Goal: Contribute content: Contribute content

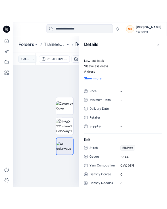
scroll to position [28, 0]
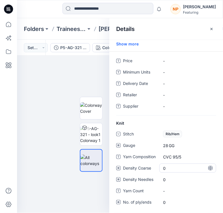
click at [176, 170] on Coarse "0" at bounding box center [187, 168] width 49 height 6
click at [169, 155] on "CVC 95/5" at bounding box center [187, 157] width 49 height 6
drag, startPoint x: 171, startPoint y: 158, endPoint x: 161, endPoint y: 154, distance: 10.2
click at [169, 156] on textarea "********" at bounding box center [186, 156] width 54 height 9
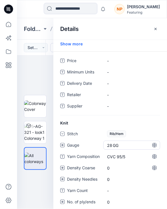
click at [110, 147] on span "28 GG" at bounding box center [131, 146] width 49 height 6
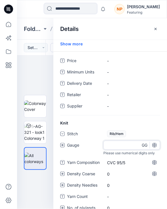
type input "*"
type input "**"
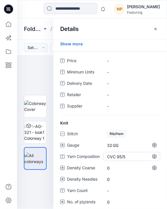
click at [122, 156] on "CVC 95/5" at bounding box center [131, 157] width 49 height 6
click at [122, 156] on textarea "********" at bounding box center [130, 156] width 54 height 9
type textarea "**********"
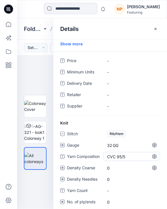
click at [120, 158] on "CVC 95/5" at bounding box center [131, 157] width 49 height 6
click at [119, 167] on Coarse "0" at bounding box center [131, 168] width 49 height 6
click at [122, 158] on "CVC 95/5" at bounding box center [131, 157] width 49 height 6
click at [118, 166] on Coarse "0" at bounding box center [131, 168] width 49 height 6
click at [114, 167] on Coarse "0" at bounding box center [131, 168] width 49 height 6
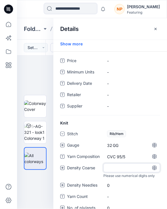
click at [114, 167] on input "number" at bounding box center [131, 168] width 57 height 9
type input "**"
click at [119, 179] on div "Stitch Rib/Hem Gauge 32 GG Yarn Composition CVC 95/5 Density Coarse ** Please u…" at bounding box center [110, 174] width 100 height 90
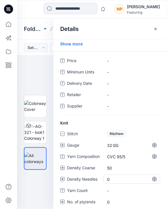
click at [114, 179] on Needles "0" at bounding box center [131, 180] width 49 height 6
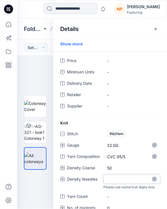
type input "**"
click at [95, 185] on div "Stitch Rib/Hem Gauge 32 GG Yarn Composition CVC 95/5 Density Coarse 50 Density …" at bounding box center [110, 174] width 100 height 90
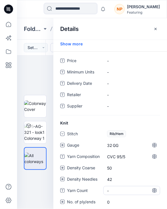
click at [115, 188] on Count "-" at bounding box center [131, 191] width 49 height 6
type textarea "****"
click at [94, 187] on span "Yarn Count" at bounding box center [84, 191] width 34 height 8
click at [115, 199] on ply\/ends "0" at bounding box center [131, 202] width 49 height 6
click at [110, 198] on input "number" at bounding box center [131, 202] width 57 height 9
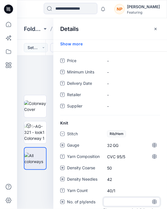
type input "*"
click at [122, 188] on Count "40/1" at bounding box center [131, 191] width 49 height 6
click at [109, 103] on span "-" at bounding box center [131, 106] width 49 height 6
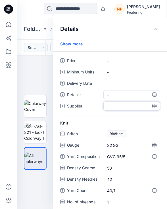
click at [112, 93] on span "-" at bounding box center [131, 95] width 49 height 6
click at [114, 82] on Date "-" at bounding box center [131, 84] width 49 height 6
click at [116, 71] on Units "-" at bounding box center [131, 72] width 49 height 6
click at [116, 62] on div "Price - Minimum Units - Delivery Date - Retailer - Supplier -" at bounding box center [110, 85] width 100 height 59
click at [116, 61] on div "-" at bounding box center [131, 60] width 57 height 9
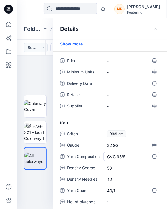
click at [124, 154] on "CVC 95/5" at bounding box center [131, 157] width 49 height 6
type textarea "*"
type textarea "**********"
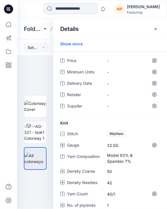
click at [150, 135] on div "Stitch Rib/Hem Gauge 32 GG Yarn Composition Model 93% & Spandex 7% Density Coar…" at bounding box center [110, 172] width 100 height 87
click at [135, 152] on "Model 93% & Spandex 7%" at bounding box center [131, 158] width 49 height 12
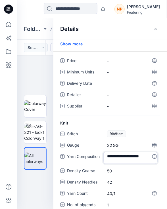
click at [135, 152] on textarea "**********" at bounding box center [130, 158] width 54 height 12
type textarea "**********"
click at [128, 157] on textarea "**********" at bounding box center [130, 158] width 54 height 12
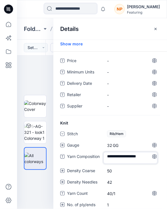
click at [129, 152] on textarea "**********" at bounding box center [130, 158] width 54 height 12
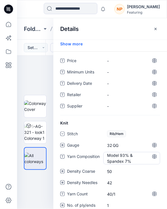
click at [120, 152] on "Model 93% & Spandex 7%" at bounding box center [131, 158] width 49 height 12
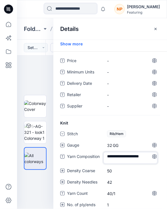
click at [119, 152] on textarea "**********" at bounding box center [130, 158] width 54 height 12
type textarea "**********"
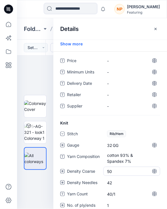
click at [123, 169] on Coarse "50" at bounding box center [131, 172] width 49 height 6
click at [132, 152] on "cotton 93% & Spandex 7%" at bounding box center [131, 158] width 49 height 12
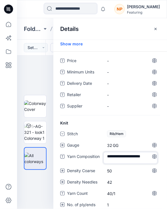
click at [135, 152] on textarea "**********" at bounding box center [130, 158] width 54 height 12
type textarea "**********"
click at [119, 168] on Coarse "50" at bounding box center [131, 171] width 49 height 6
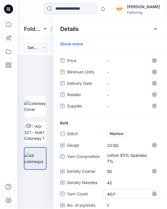
click at [112, 191] on Count "40/1" at bounding box center [131, 194] width 49 height 6
click at [112, 190] on textarea "****" at bounding box center [130, 194] width 54 height 9
type textarea "****"
click at [123, 190] on textarea "****" at bounding box center [130, 194] width 54 height 9
click at [131, 155] on "cotton 93% Spandex 7%" at bounding box center [131, 158] width 49 height 12
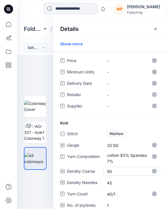
click at [123, 167] on div "50" at bounding box center [131, 171] width 57 height 9
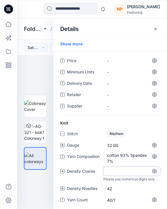
click at [123, 183] on div "Stitch Rib/Hem Gauge 32 GG Yarn Composition cotton 93% Spandex 7% Density Coars…" at bounding box center [110, 175] width 100 height 93
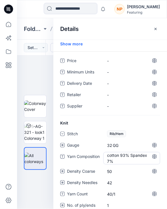
click at [118, 152] on "cotton 93% Spandex 7%" at bounding box center [131, 158] width 49 height 12
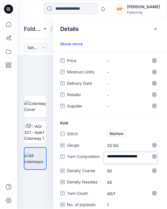
click at [124, 152] on textarea "**********" at bounding box center [130, 158] width 54 height 12
click at [127, 158] on textarea "**********" at bounding box center [130, 158] width 54 height 12
click at [109, 158] on textarea "**********" at bounding box center [130, 158] width 54 height 12
type textarea "**********"
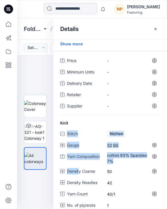
drag, startPoint x: 58, startPoint y: 124, endPoint x: 80, endPoint y: 170, distance: 51.0
click at [80, 170] on div "Knit Stitch Rib/Hem Gauge 32 GG Yarn Composition cotton 93% Spandex 7% Density …" at bounding box center [110, 168] width 114 height 97
click at [57, 142] on div "Knit Stitch Rib/Hem Gauge 32 GG Yarn Composition cotton 93% Spandex 7% Density …" at bounding box center [110, 168] width 114 height 97
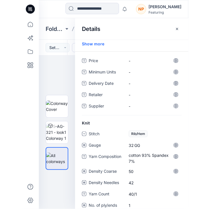
scroll to position [0, 0]
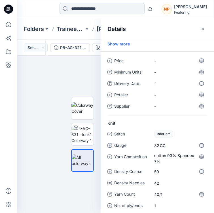
click at [87, 11] on input at bounding box center [102, 8] width 85 height 11
click at [205, 28] on button "button" at bounding box center [202, 28] width 9 height 9
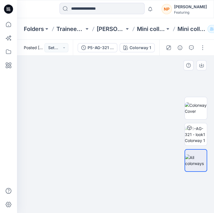
click at [91, 127] on img at bounding box center [116, 131] width 284 height 164
click at [10, 65] on icon at bounding box center [9, 65] width 6 height 6
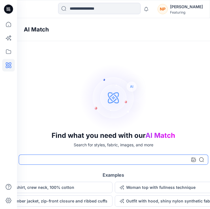
click at [38, 162] on input at bounding box center [114, 160] width 190 height 10
click at [32, 158] on input at bounding box center [114, 160] width 190 height 10
type input "**********"
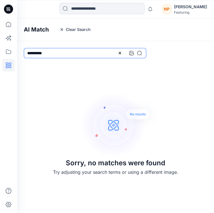
click at [74, 51] on input "**********" at bounding box center [85, 53] width 123 height 10
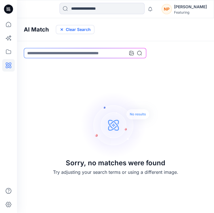
click at [62, 30] on icon "button" at bounding box center [62, 29] width 2 height 2
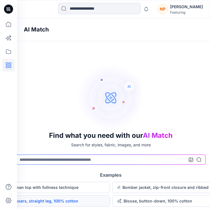
scroll to position [0, 3]
click at [71, 200] on button "Trousers, straight leg, 100% cotton" at bounding box center [53, 201] width 112 height 11
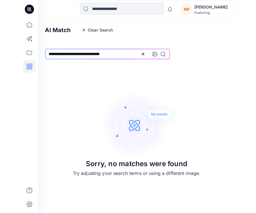
scroll to position [0, 0]
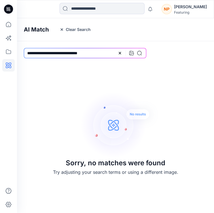
click at [96, 129] on img at bounding box center [120, 125] width 79 height 68
click at [120, 52] on icon at bounding box center [120, 53] width 5 height 5
click at [60, 31] on icon "button" at bounding box center [62, 29] width 5 height 5
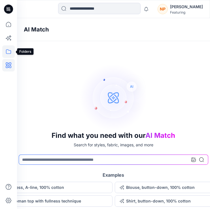
click at [9, 50] on icon at bounding box center [8, 51] width 12 height 12
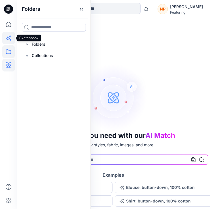
click at [9, 38] on icon at bounding box center [8, 38] width 12 height 12
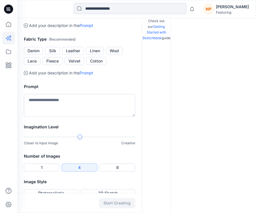
scroll to position [150, 0]
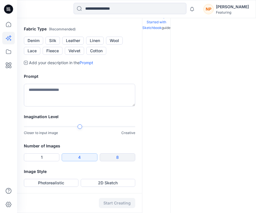
click at [115, 157] on button "8" at bounding box center [117, 157] width 35 height 8
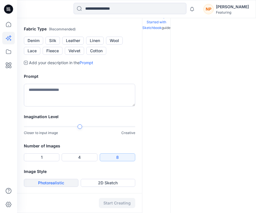
click at [63, 183] on button "Photorealistic" at bounding box center [51, 183] width 55 height 8
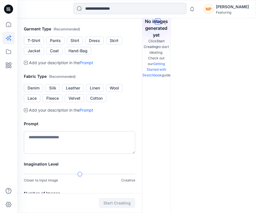
scroll to position [0, 0]
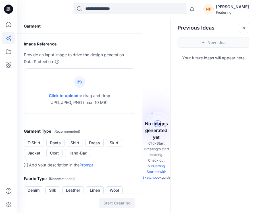
click at [82, 82] on div at bounding box center [79, 81] width 11 height 11
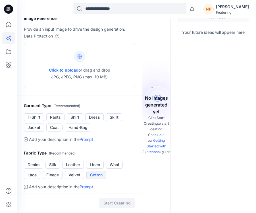
click at [101, 175] on button "Cotton" at bounding box center [96, 175] width 20 height 8
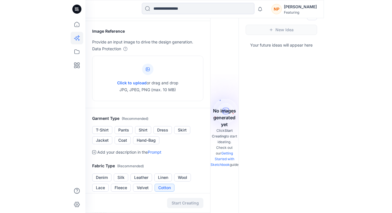
scroll to position [0, 0]
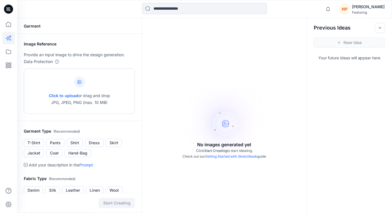
click at [79, 84] on icon at bounding box center [80, 82] width 4 height 4
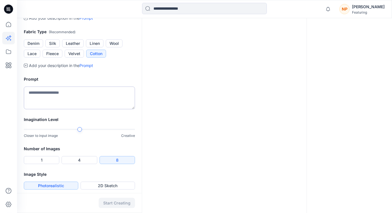
scroll to position [150, 0]
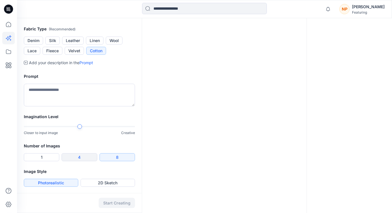
click at [74, 160] on button "4" at bounding box center [79, 157] width 35 height 8
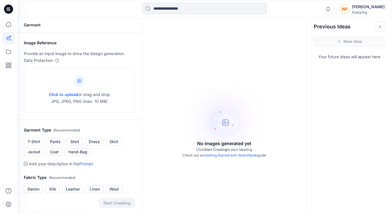
scroll to position [0, 0]
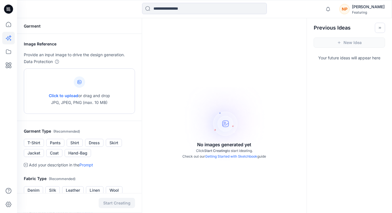
click at [73, 95] on span "Click to upload" at bounding box center [64, 95] width 30 height 5
type input "**********"
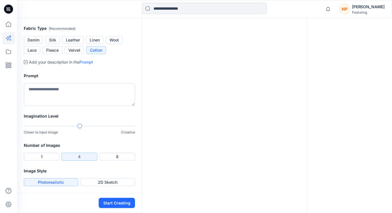
scroll to position [206, 0]
click at [59, 101] on textarea at bounding box center [79, 94] width 111 height 23
type textarea "******"
click at [79, 128] on div at bounding box center [80, 126] width 5 height 5
click at [42, 99] on textarea "******" at bounding box center [79, 94] width 111 height 23
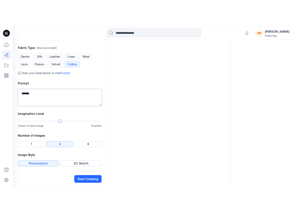
scroll to position [181, 0]
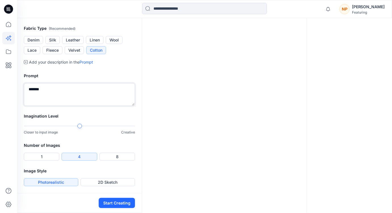
click at [42, 106] on textarea "******" at bounding box center [79, 94] width 111 height 23
type textarea "*"
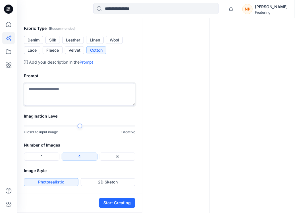
click at [60, 106] on textarea at bounding box center [79, 94] width 111 height 23
paste textarea "**********"
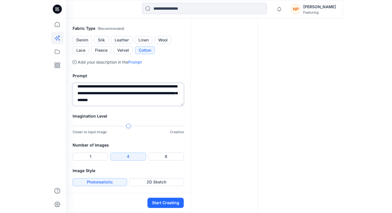
scroll to position [155, 0]
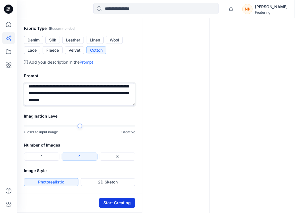
type textarea "**********"
click at [114, 201] on button "Start Creating" at bounding box center [117, 203] width 36 height 10
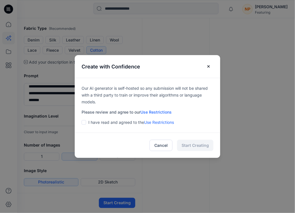
click at [86, 123] on span at bounding box center [83, 122] width 5 height 5
click at [188, 147] on button "Start Creating" at bounding box center [195, 145] width 36 height 11
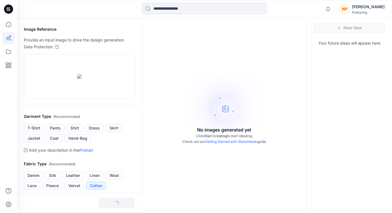
scroll to position [26, 0]
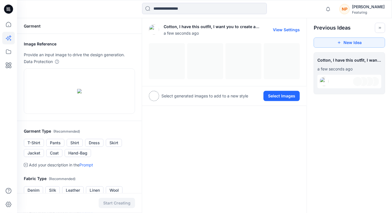
click at [168, 71] on div at bounding box center [224, 61] width 151 height 36
click at [155, 99] on div at bounding box center [154, 96] width 10 height 10
click at [215, 75] on div at bounding box center [224, 61] width 151 height 36
click at [215, 29] on button "View Settings" at bounding box center [286, 29] width 27 height 5
click at [215, 83] on img at bounding box center [324, 81] width 9 height 9
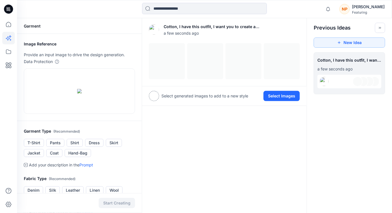
scroll to position [2, 0]
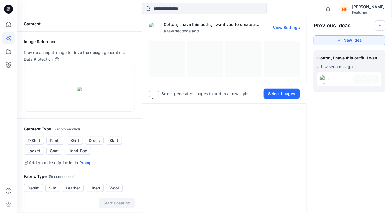
click at [152, 29] on img at bounding box center [154, 27] width 10 height 10
click at [215, 97] on button "Select Images" at bounding box center [282, 94] width 36 height 10
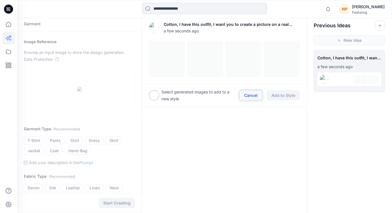
click at [215, 97] on button "Cancel" at bounding box center [251, 95] width 23 height 10
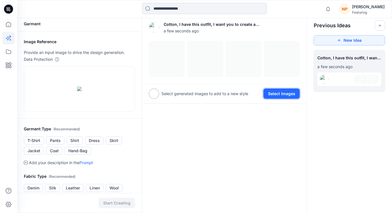
click at [215, 94] on button "Select Images" at bounding box center [282, 94] width 36 height 10
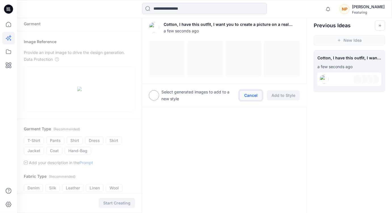
click at [215, 94] on button "Cancel" at bounding box center [251, 95] width 23 height 10
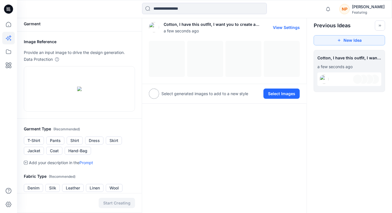
click at [167, 63] on div at bounding box center [224, 59] width 151 height 36
click at [199, 61] on div at bounding box center [224, 59] width 151 height 36
click at [215, 63] on div at bounding box center [224, 59] width 151 height 36
click at [215, 64] on div at bounding box center [224, 59] width 151 height 36
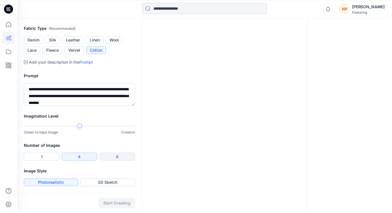
scroll to position [215, 0]
click at [46, 159] on button "1" at bounding box center [41, 157] width 35 height 8
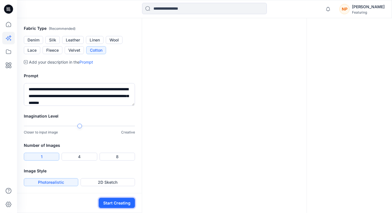
click at [114, 200] on button "Start Creating" at bounding box center [117, 203] width 36 height 10
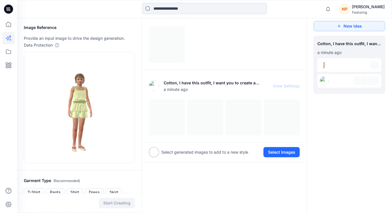
scroll to position [0, 0]
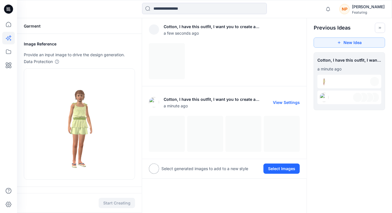
click at [179, 129] on div at bounding box center [224, 134] width 151 height 36
click at [207, 137] on div at bounding box center [224, 134] width 151 height 36
click at [215, 143] on div at bounding box center [224, 134] width 151 height 36
click at [215, 101] on div at bounding box center [350, 98] width 64 height 14
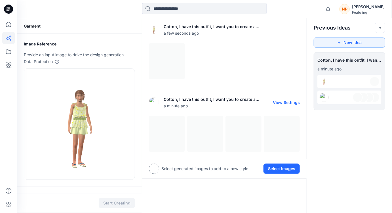
click at [174, 142] on div at bounding box center [224, 134] width 151 height 36
drag, startPoint x: 196, startPoint y: 140, endPoint x: 245, endPoint y: 140, distance: 48.8
click at [197, 140] on div at bounding box center [224, 134] width 151 height 36
drag, startPoint x: 245, startPoint y: 140, endPoint x: 282, endPoint y: 142, distance: 37.2
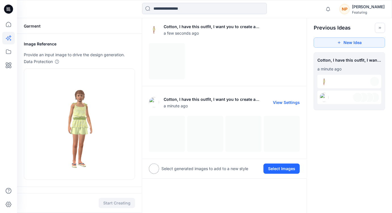
click at [215, 141] on div at bounding box center [224, 134] width 151 height 36
click at [215, 142] on div at bounding box center [224, 134] width 151 height 36
click at [154, 65] on div at bounding box center [224, 61] width 151 height 36
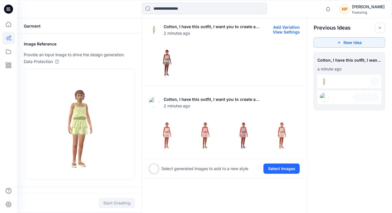
click at [166, 62] on img at bounding box center [166, 60] width 35 height 35
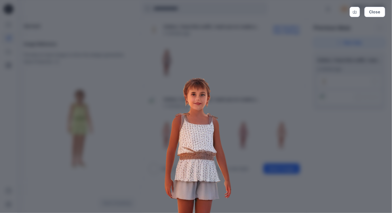
click at [160, 87] on img at bounding box center [196, 171] width 291 height 291
click at [215, 108] on img at bounding box center [196, 171] width 291 height 291
click at [215, 14] on button "Close" at bounding box center [375, 12] width 21 height 10
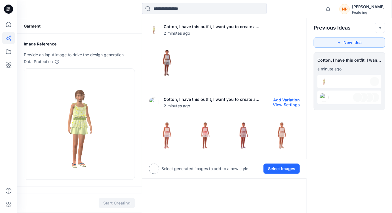
click at [215, 140] on img at bounding box center [243, 133] width 35 height 35
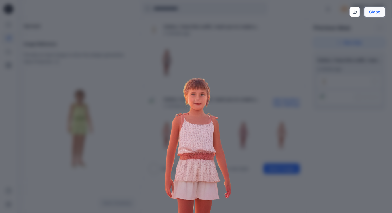
click at [215, 14] on button "Close" at bounding box center [375, 12] width 21 height 10
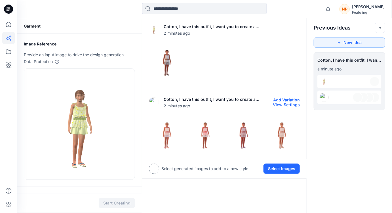
click at [215, 135] on img at bounding box center [281, 133] width 35 height 35
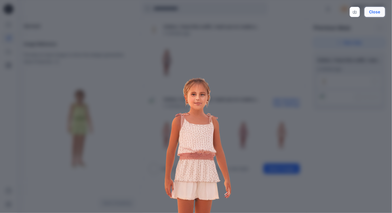
click at [215, 14] on button "Close" at bounding box center [375, 12] width 21 height 10
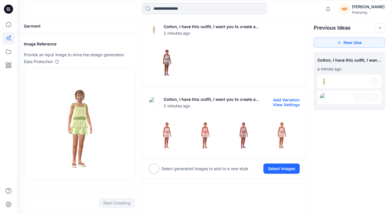
click at [164, 141] on img at bounding box center [166, 133] width 35 height 35
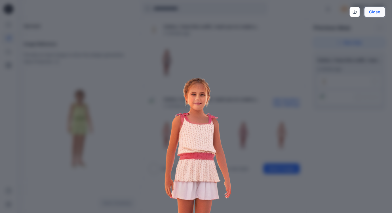
click at [215, 11] on button "Close" at bounding box center [375, 12] width 21 height 10
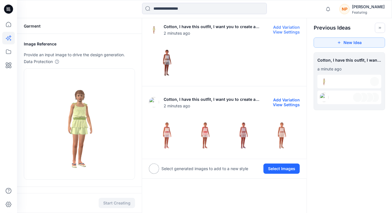
click at [215, 30] on button "View Settings" at bounding box center [286, 32] width 27 height 5
click at [215, 61] on div at bounding box center [224, 61] width 151 height 36
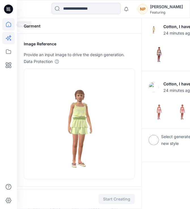
click at [6, 26] on icon at bounding box center [8, 24] width 12 height 12
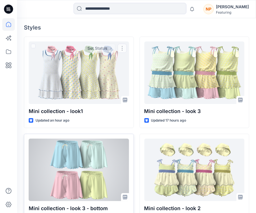
scroll to position [155, 0]
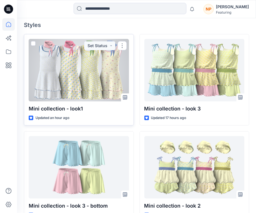
click at [81, 85] on div at bounding box center [79, 70] width 100 height 62
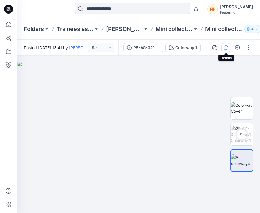
click at [215, 49] on icon "button" at bounding box center [225, 47] width 5 height 5
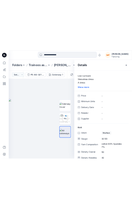
scroll to position [32, 0]
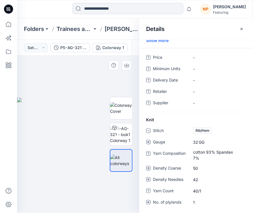
click at [107, 194] on div at bounding box center [78, 135] width 122 height 158
